Goal: Information Seeking & Learning: Learn about a topic

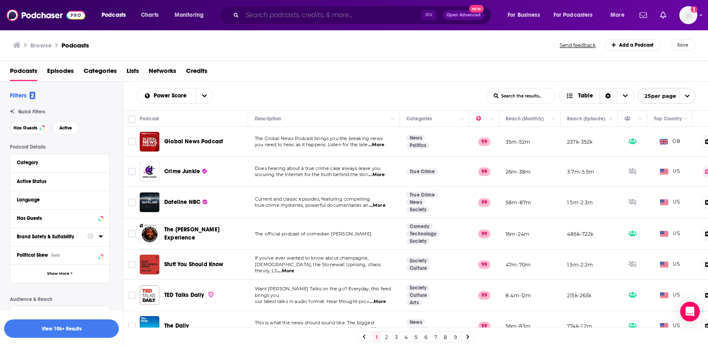
click at [332, 14] on input "Search podcasts, credits, & more..." at bounding box center [331, 15] width 179 height 13
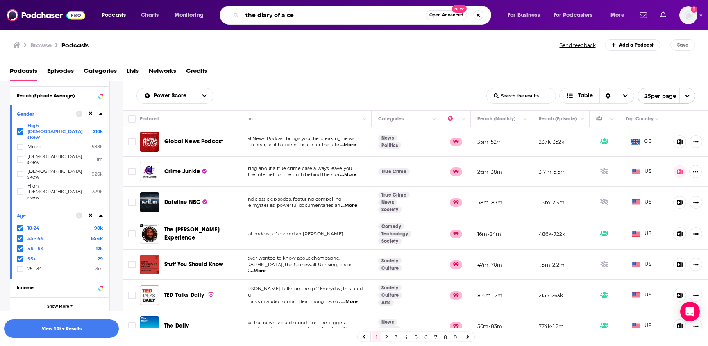
type input "the diary of a ceo"
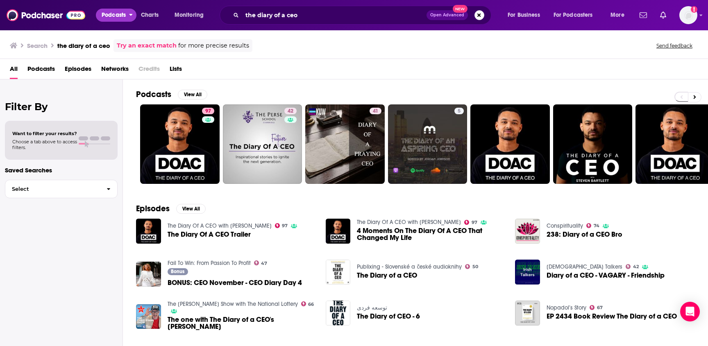
click at [118, 17] on span "Podcasts" at bounding box center [114, 14] width 24 height 11
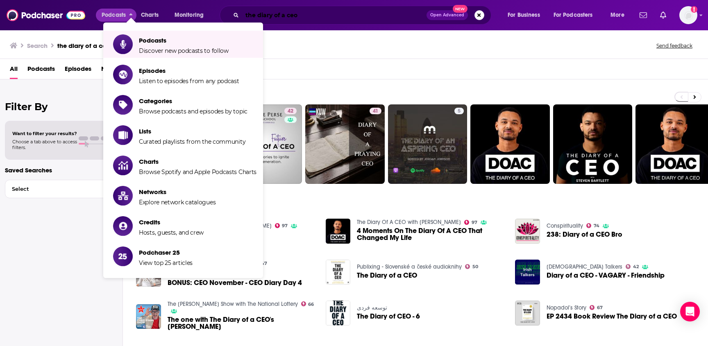
click at [346, 15] on input "the diary of a ceo" at bounding box center [334, 15] width 184 height 13
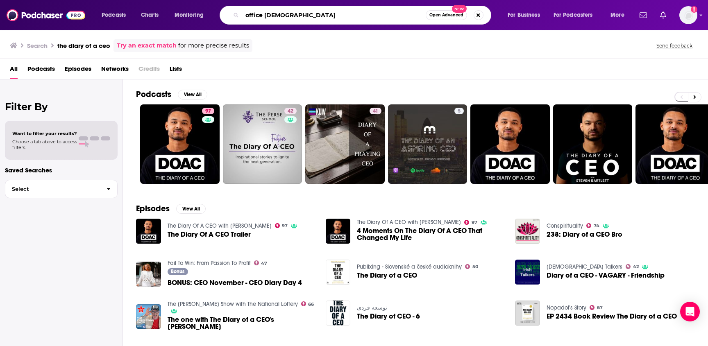
type input "office [DEMOGRAPHIC_DATA]"
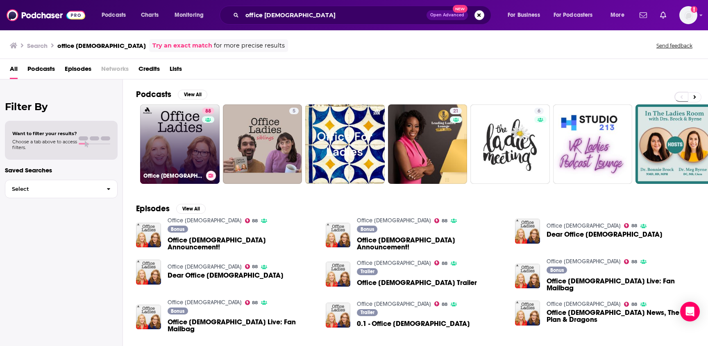
click at [175, 135] on link "88 Office [DEMOGRAPHIC_DATA]" at bounding box center [180, 144] width 80 height 80
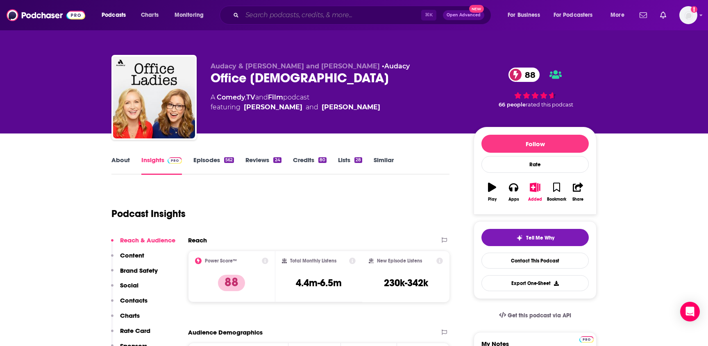
click at [342, 16] on input "Search podcasts, credits, & more..." at bounding box center [331, 15] width 179 height 13
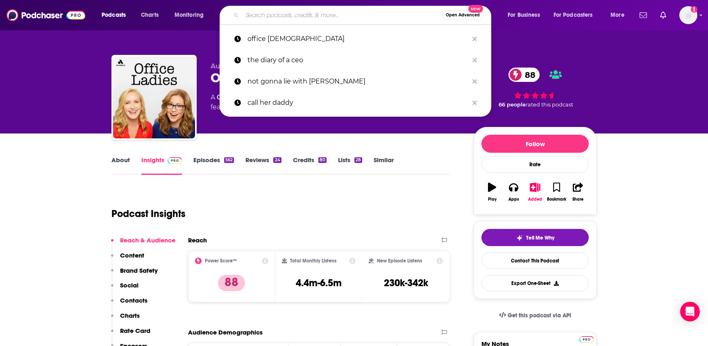
click at [342, 16] on input "Search podcasts, credits, & more..." at bounding box center [342, 15] width 200 height 13
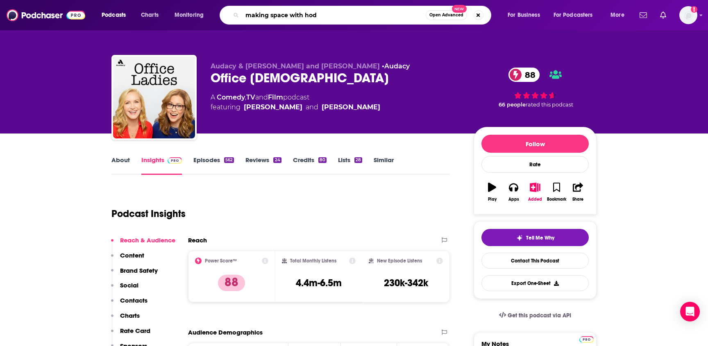
type input "making space with hoda"
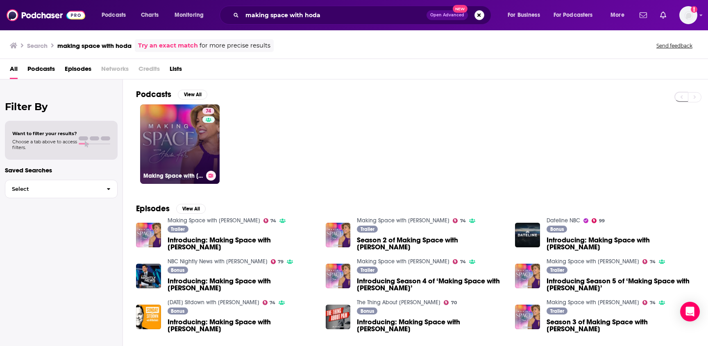
click at [193, 144] on link "74 Making Space with [PERSON_NAME]" at bounding box center [180, 144] width 80 height 80
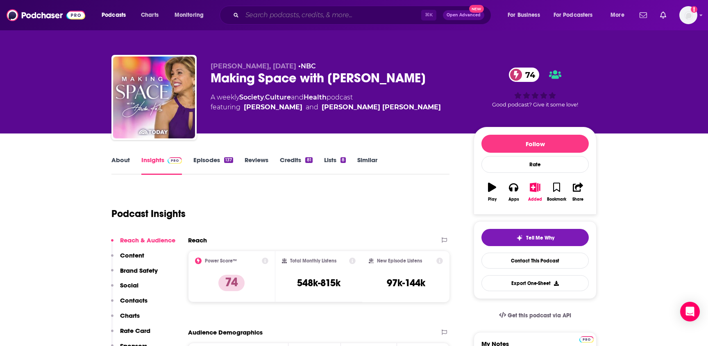
click at [260, 13] on input "Search podcasts, credits, & more..." at bounding box center [331, 15] width 179 height 13
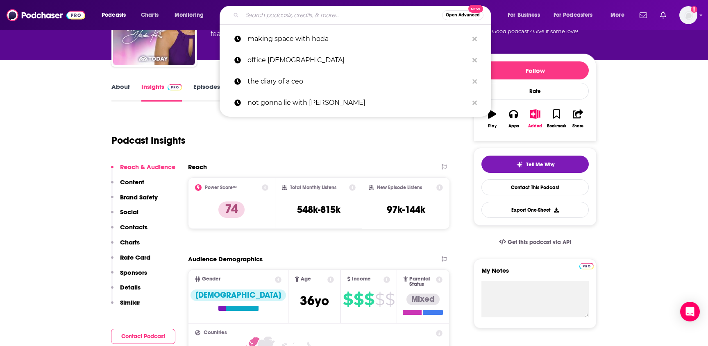
scroll to position [75, 0]
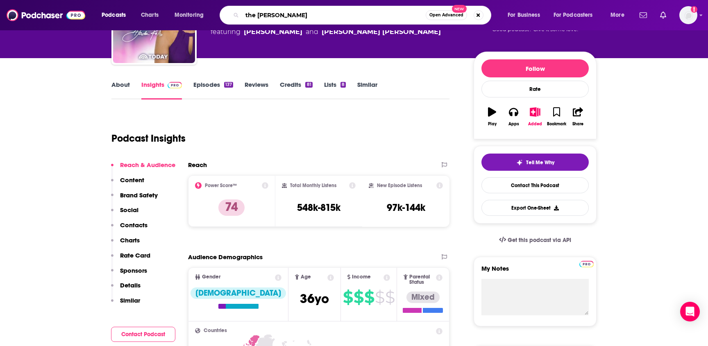
type input "the [PERSON_NAME]"
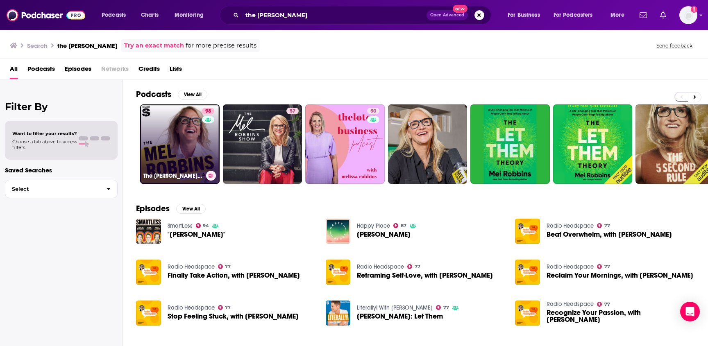
click at [171, 157] on link "98 The [PERSON_NAME] Podcast" at bounding box center [180, 144] width 80 height 80
